Goal: Check status: Check status

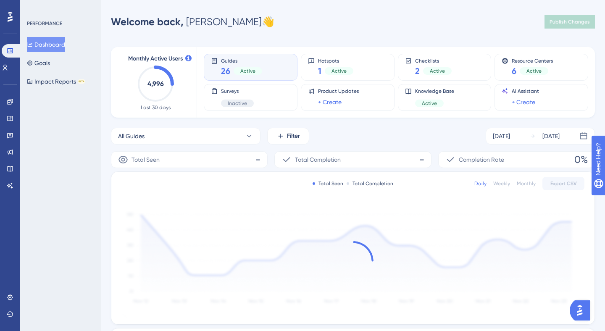
click at [0, 0] on div "Engagement Widgets Feedback Product Updates Knowledge Base AI Assistant" at bounding box center [0, 0] width 0 height 0
click at [10, 105] on icon at bounding box center [10, 101] width 7 height 7
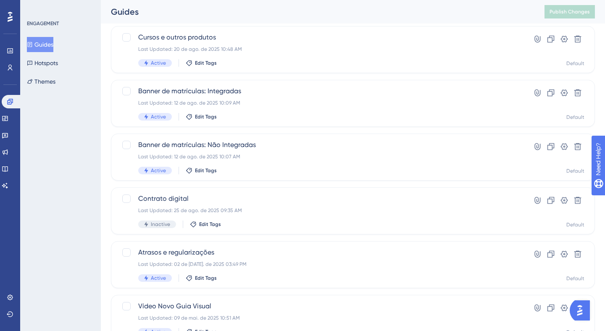
scroll to position [213, 0]
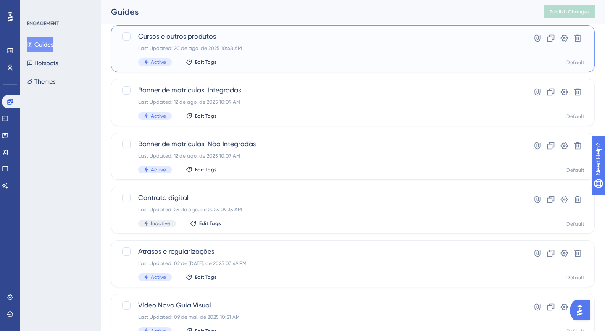
click at [291, 50] on div "Last Updated: 20 de ago. de 2025 10:48 AM" at bounding box center [319, 48] width 362 height 7
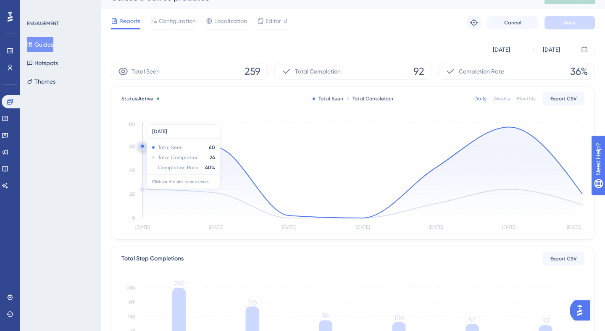
scroll to position [18, 0]
